Goal: Book appointment/travel/reservation

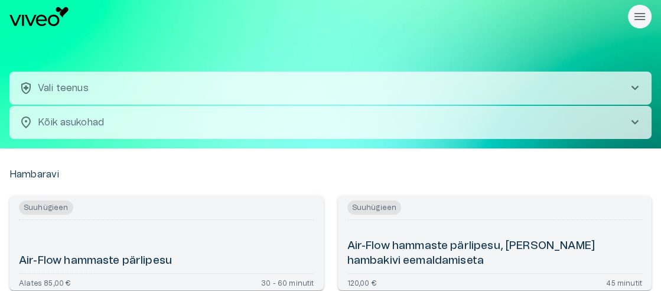
click at [628, 86] on span "chevron_right" at bounding box center [635, 88] width 14 height 14
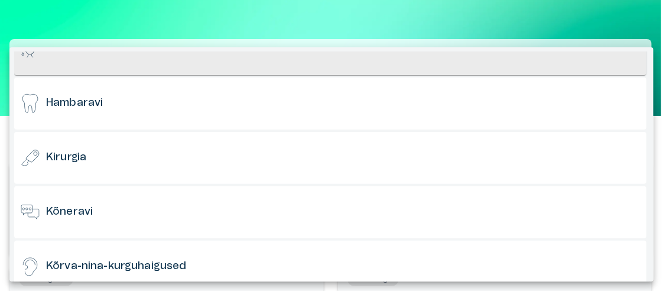
scroll to position [157, 0]
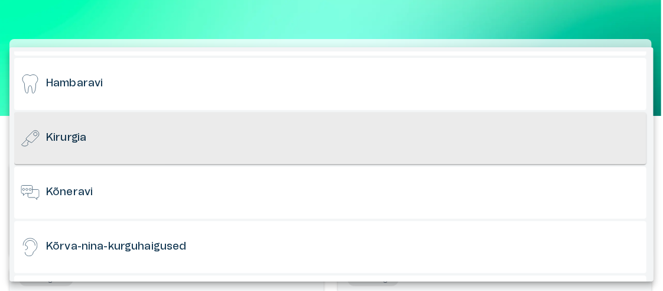
click at [69, 137] on h6 "Kirurgia" at bounding box center [66, 138] width 40 height 15
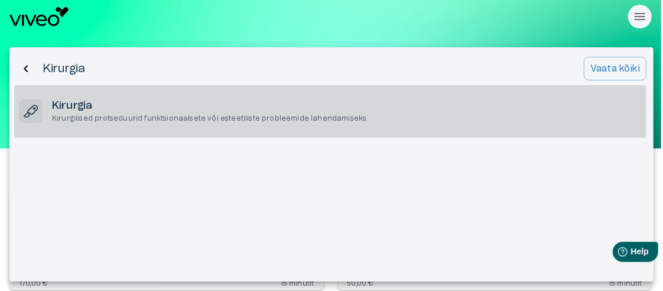
click at [90, 108] on h6 "Kirurgia" at bounding box center [210, 106] width 317 height 15
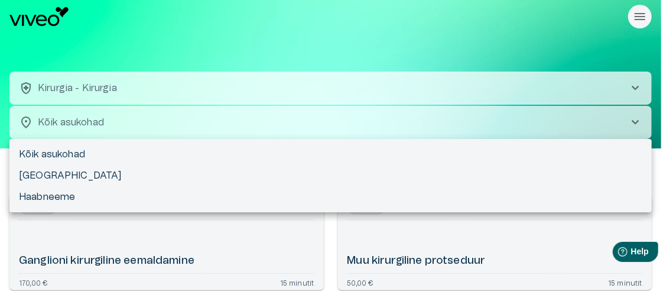
click at [41, 121] on body "Hindame teie privaatsust Kasutame küpsiseid teie sirvimiskogemuse parandamiseks…" at bounding box center [331, 145] width 663 height 291
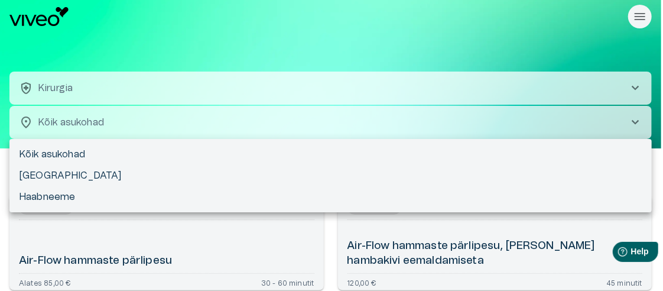
scroll to position [33, 0]
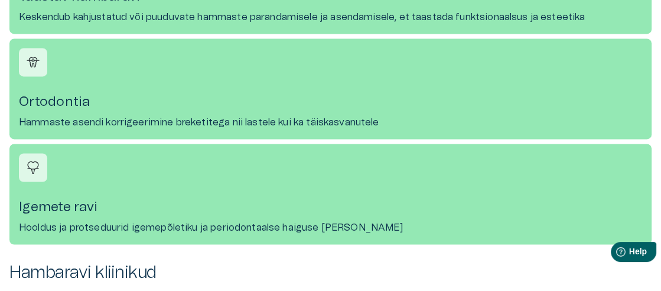
scroll to position [1655, 0]
